Goal: Task Accomplishment & Management: Manage account settings

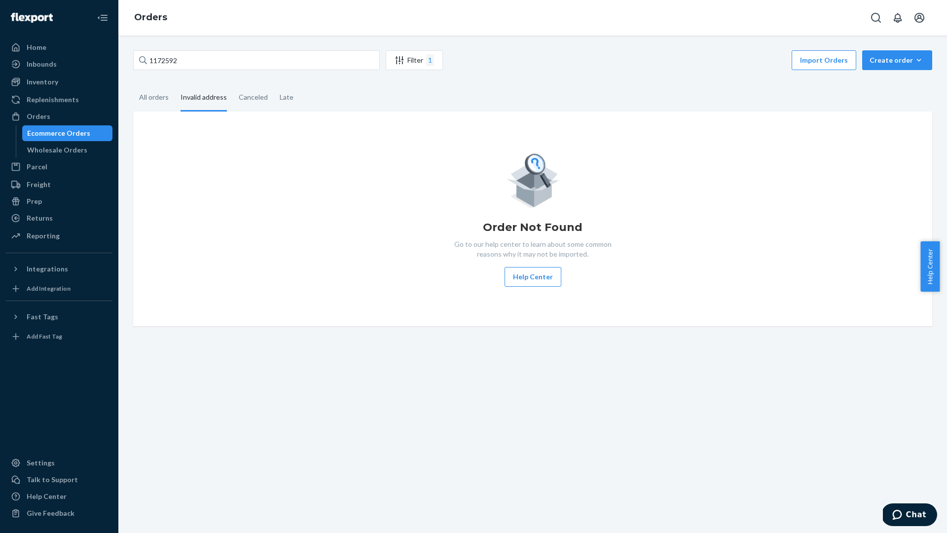
click at [215, 98] on div "Invalid address" at bounding box center [204, 97] width 46 height 27
click at [175, 84] on input "Invalid address" at bounding box center [175, 84] width 0 height 0
drag, startPoint x: 211, startPoint y: 61, endPoint x: 150, endPoint y: 56, distance: 61.4
click at [150, 56] on input "1172592" at bounding box center [256, 60] width 247 height 20
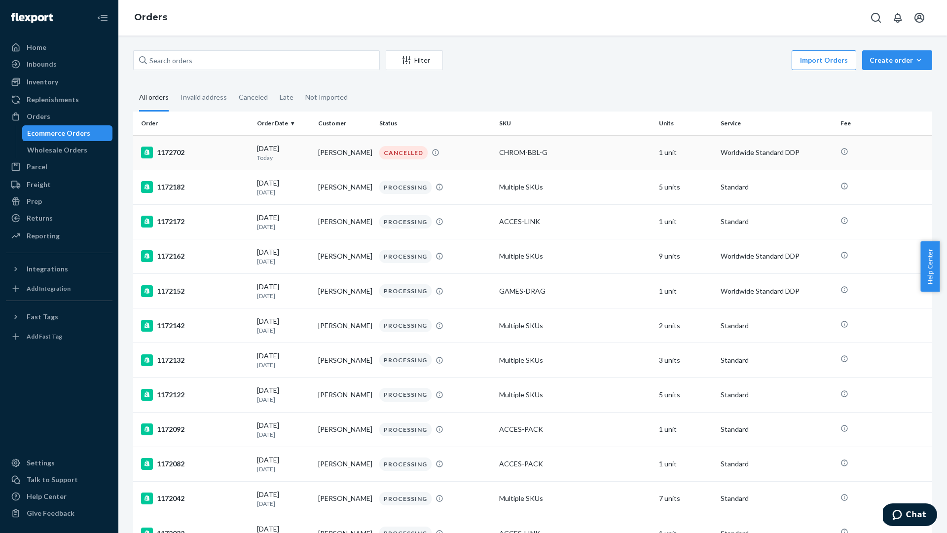
click at [217, 157] on div "1172702" at bounding box center [195, 153] width 108 height 12
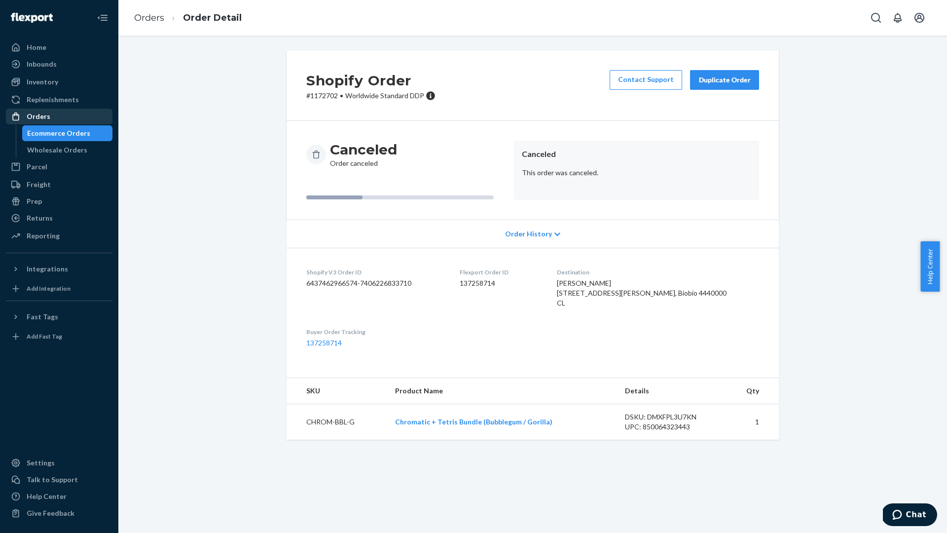
click at [46, 118] on div "Orders" at bounding box center [39, 117] width 24 height 10
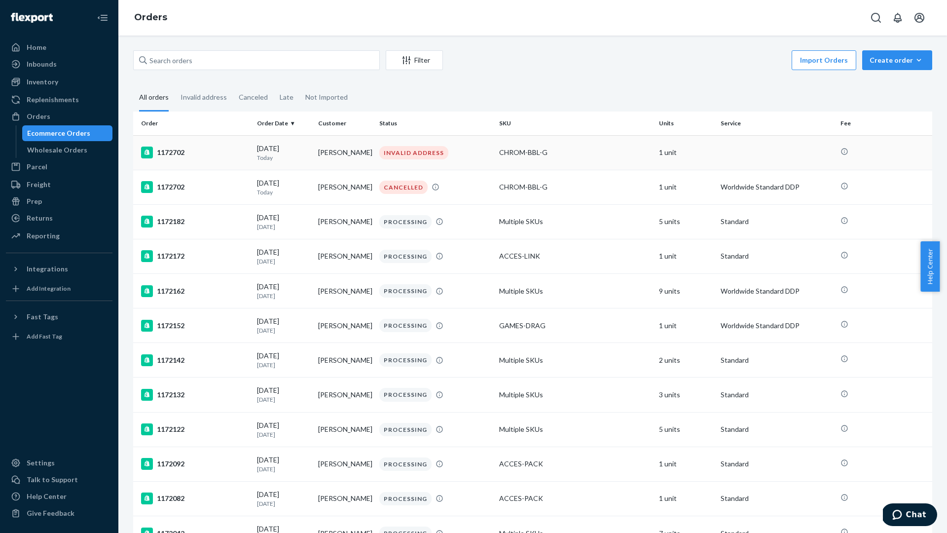
click at [226, 150] on div "1172702" at bounding box center [195, 153] width 108 height 12
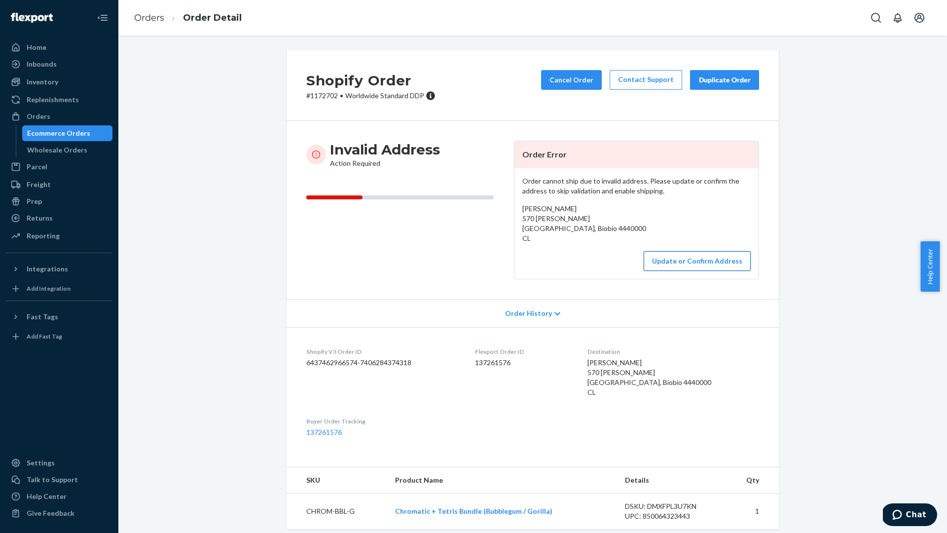
click at [696, 259] on button "Update or Confirm Address" at bounding box center [697, 261] width 107 height 20
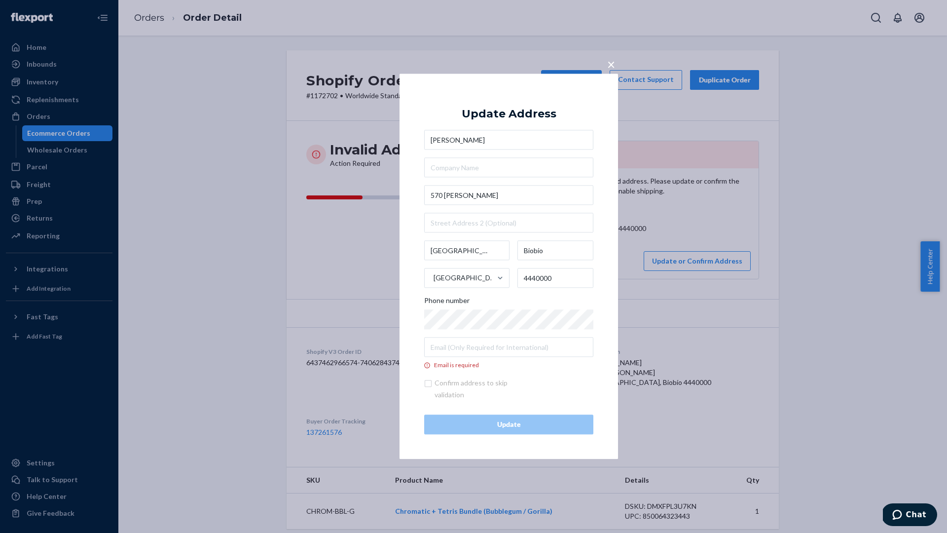
click at [402, 206] on div "× Update Address Benjamín Medina Hinojosa 570 Gabriela Mistral Los Angeles Biob…" at bounding box center [509, 266] width 219 height 385
click at [458, 346] on input "Email is required" at bounding box center [508, 347] width 169 height 20
click at [407, 296] on div "× Update Address Benjamín Medina Hinojosa 570 Gabriela Mistral Los Angeles Biob…" at bounding box center [509, 266] width 219 height 385
click at [447, 344] on input "Email is required" at bounding box center [508, 347] width 169 height 20
click at [412, 328] on div "× Update Address Benjamín Medina Hinojosa 570 Gabriela Mistral Los Angeles Biob…" at bounding box center [509, 266] width 219 height 385
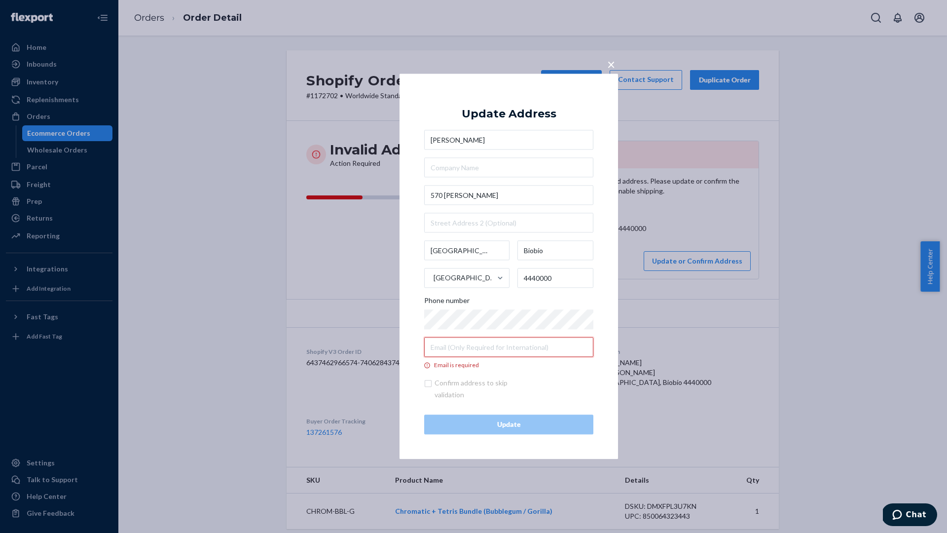
click at [466, 342] on input "Email is required" at bounding box center [508, 347] width 169 height 20
click at [467, 345] on input "Email is required" at bounding box center [508, 347] width 169 height 20
click at [405, 340] on div "× Update Address Benjamín Medina Hinojosa 570 Gabriela Mistral Los Angeles Biob…" at bounding box center [509, 266] width 219 height 385
click at [461, 347] on input "Email is required" at bounding box center [508, 347] width 169 height 20
type input "contact@modretro.com"
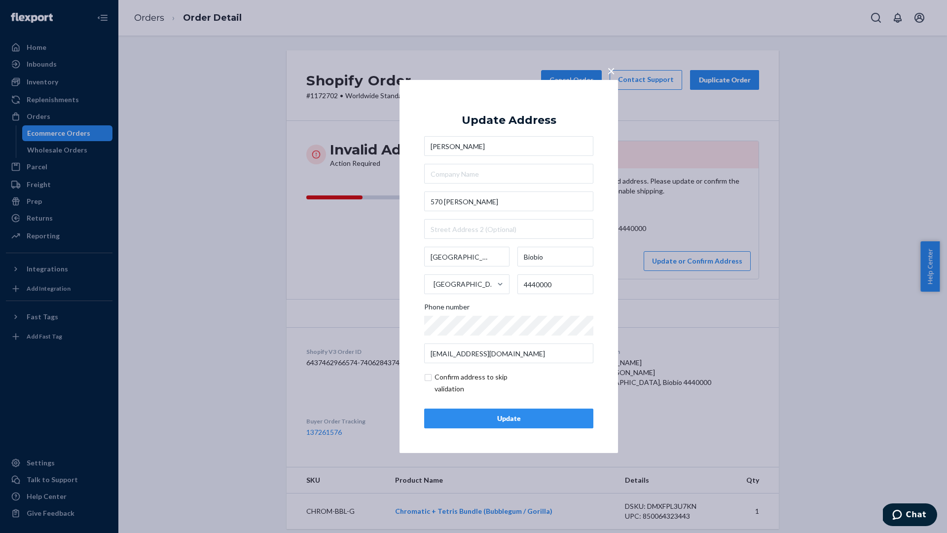
click at [527, 388] on input "checkbox" at bounding box center [481, 383] width 114 height 24
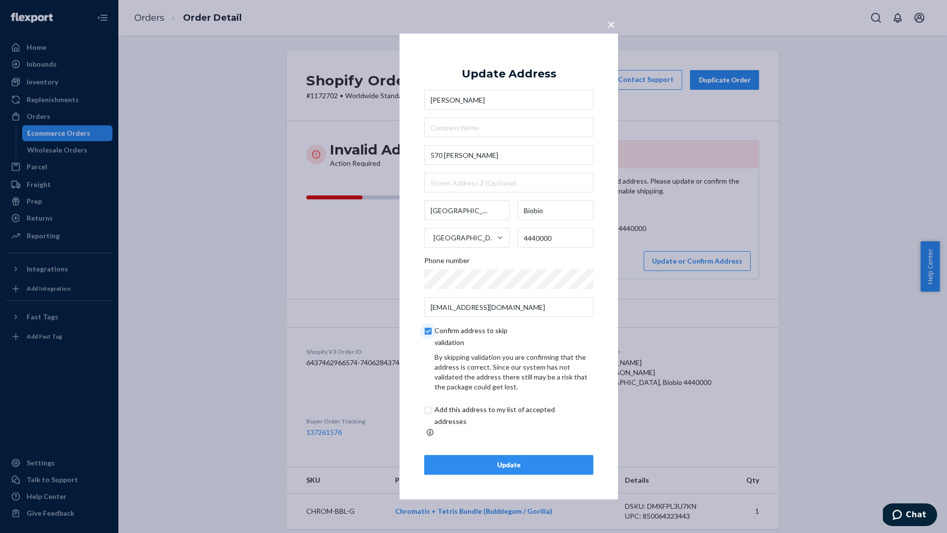
click at [430, 337] on input "checkbox" at bounding box center [481, 337] width 114 height 24
checkbox input "false"
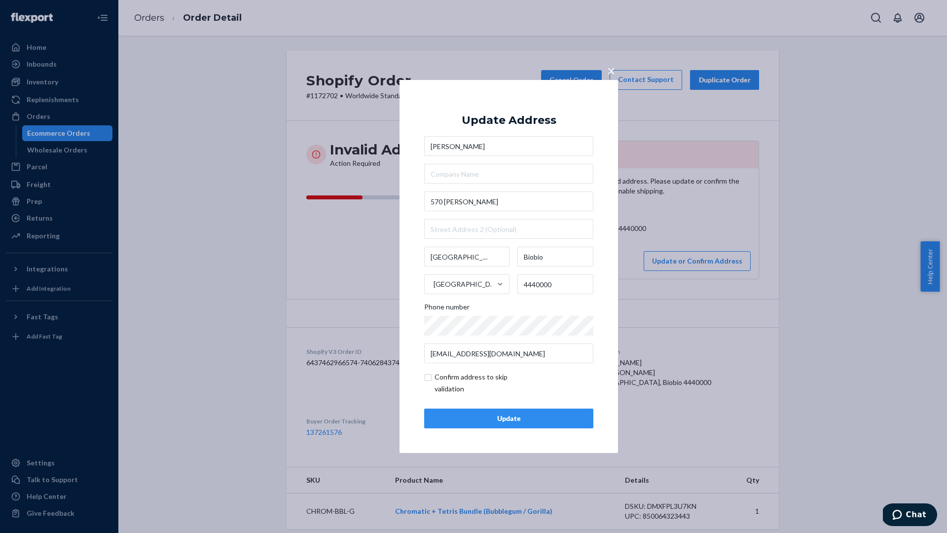
click at [612, 69] on span "×" at bounding box center [611, 70] width 8 height 17
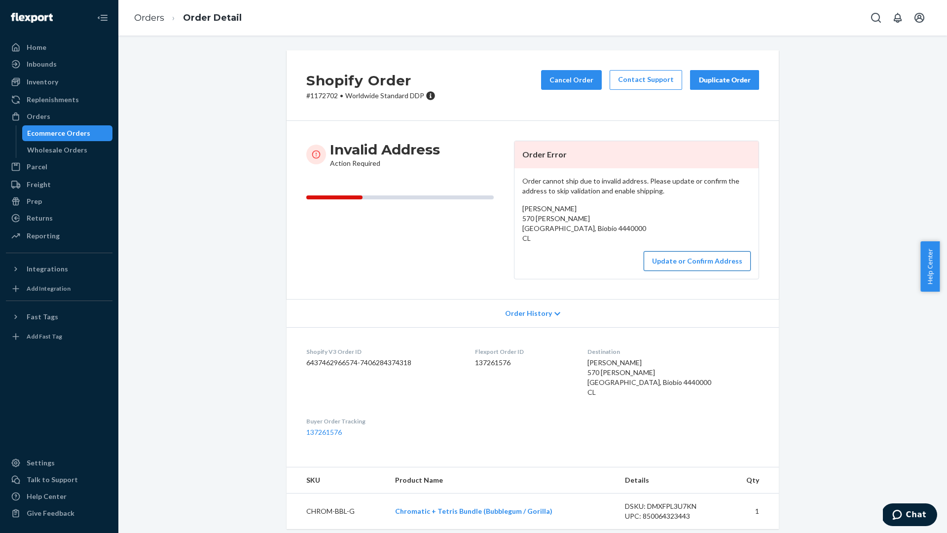
click at [688, 260] on button "Update or Confirm Address" at bounding box center [697, 261] width 107 height 20
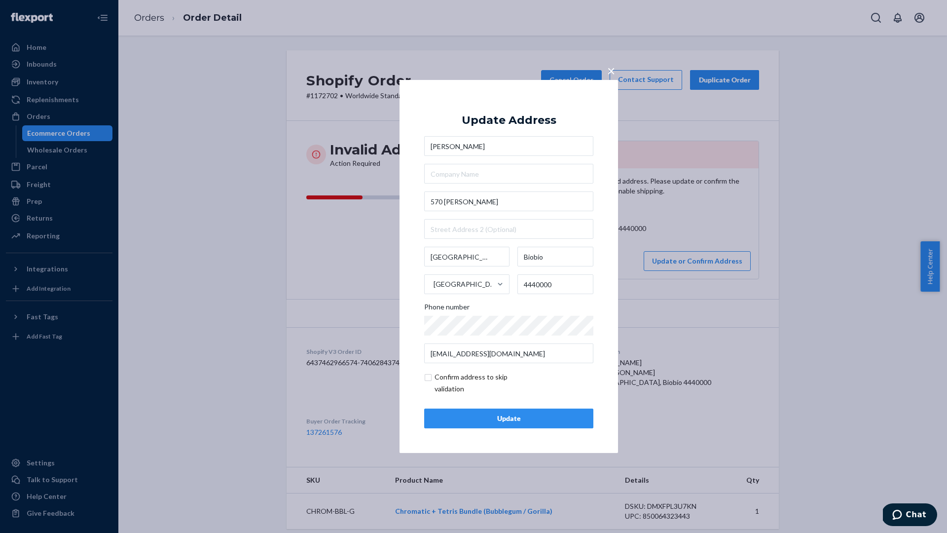
click at [610, 54] on div "× Update Address Benjamín Medina Hinojosa 570 Gabriela Mistral Los Angeles Biob…" at bounding box center [473, 266] width 947 height 533
